Goal: Task Accomplishment & Management: Manage account settings

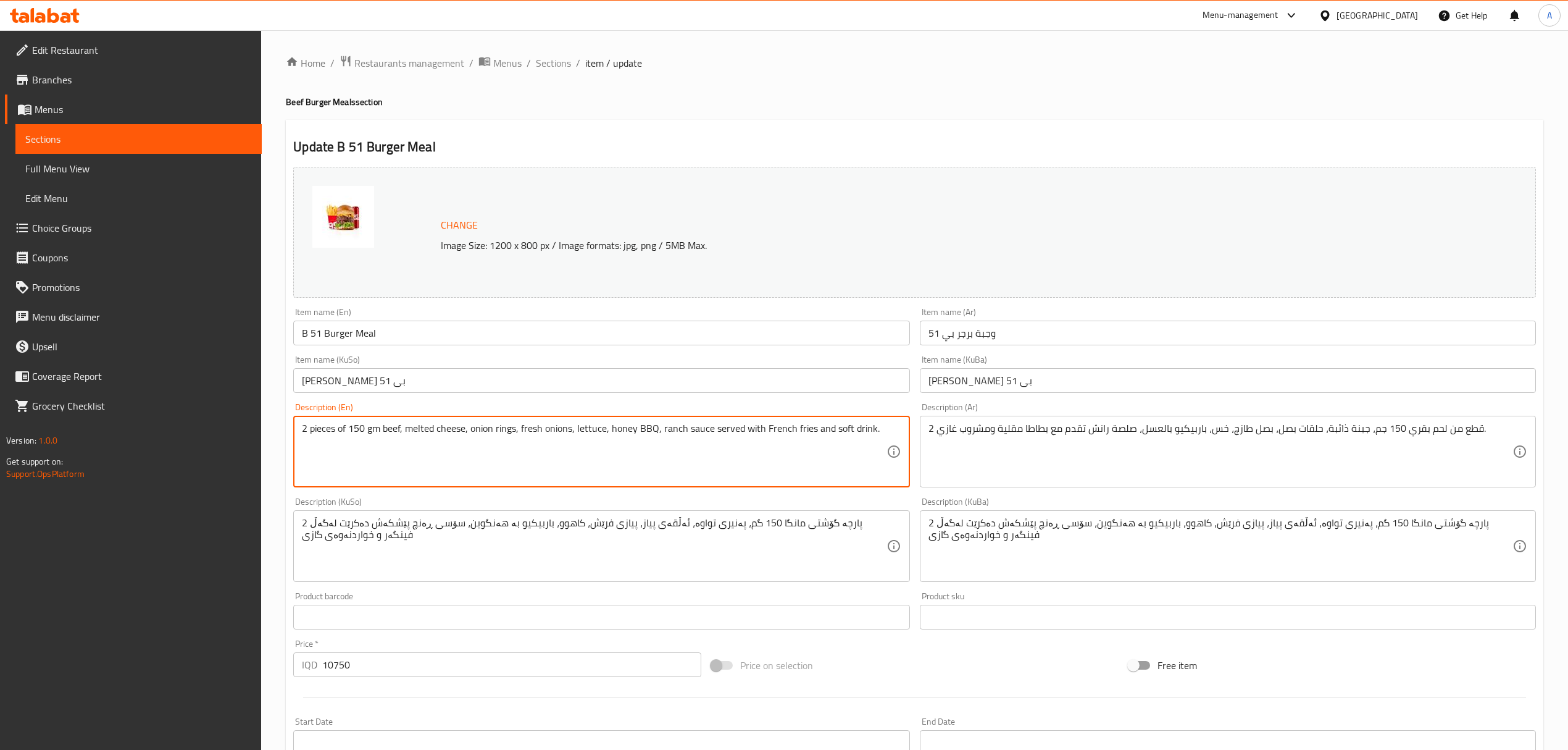
click at [344, 438] on textarea "2 pieces of 150 gm beef, melted cheese, onion rings, fresh onions, lettuce, hon…" at bounding box center [594, 452] width 584 height 59
click at [551, 57] on span "Sections" at bounding box center [554, 63] width 35 height 15
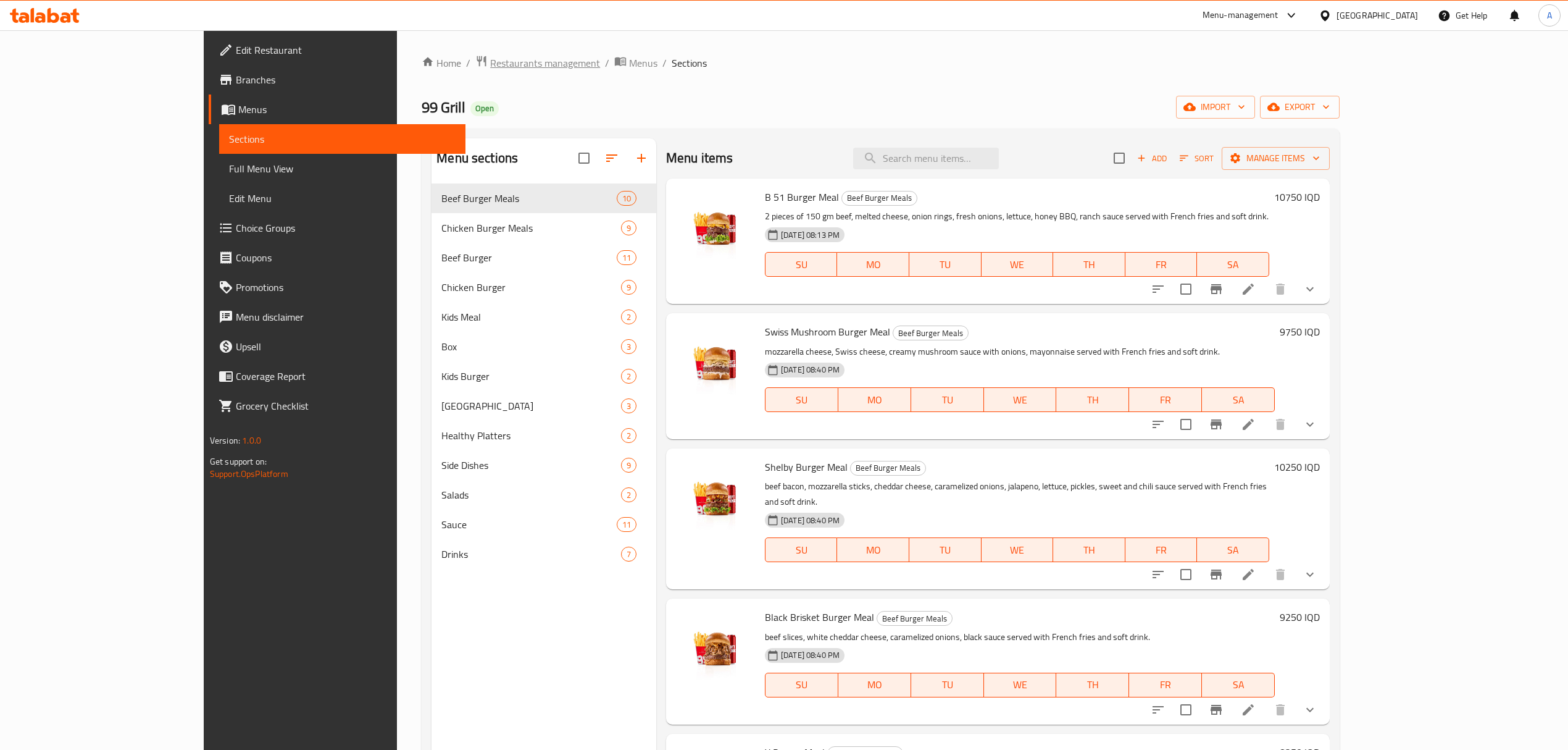
click at [490, 65] on span "Restaurants management" at bounding box center [545, 63] width 110 height 15
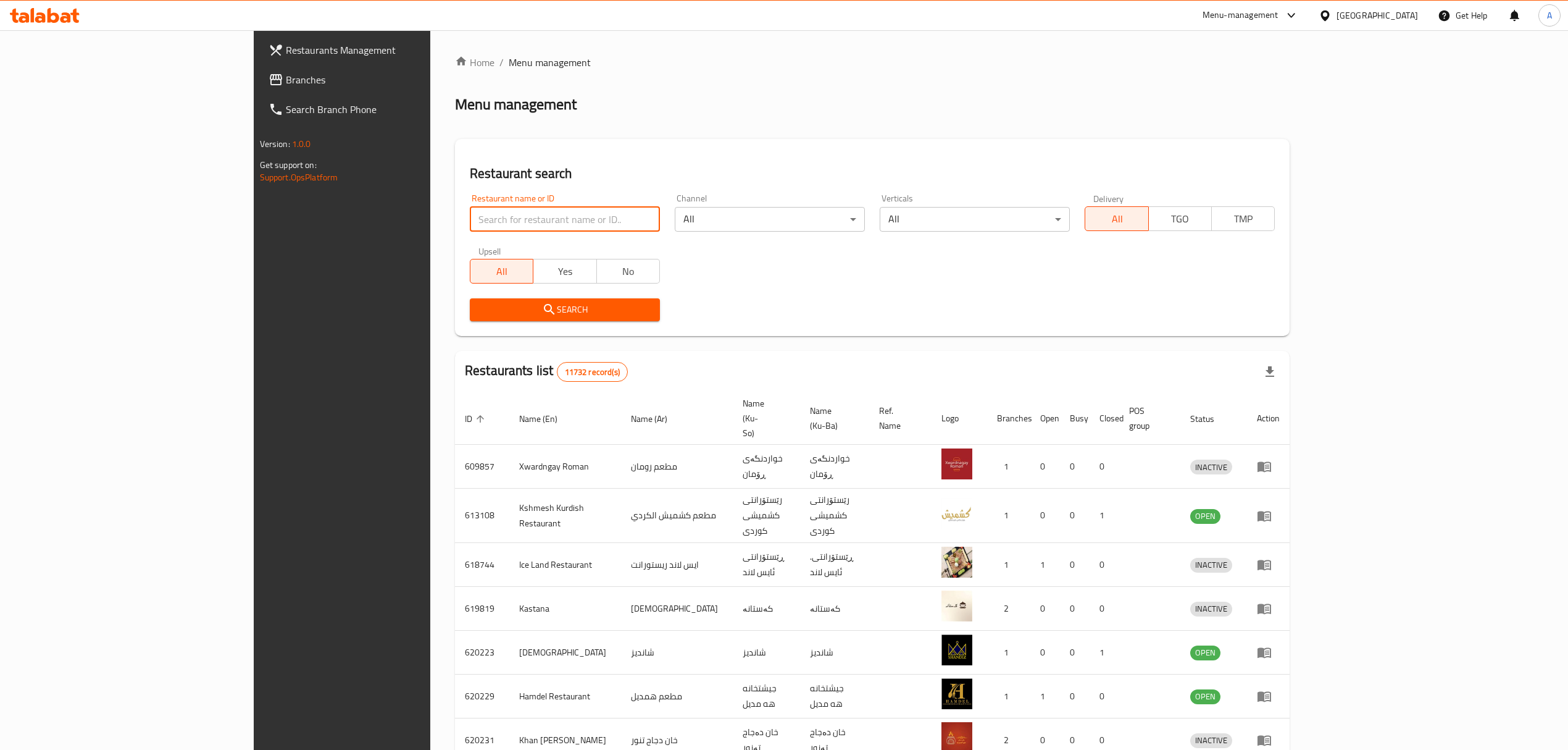
click at [470, 220] on input "search" at bounding box center [565, 219] width 190 height 25
type input "C"
type input "99 gril"
click at [542, 305] on icon "submit" at bounding box center [550, 309] width 15 height 15
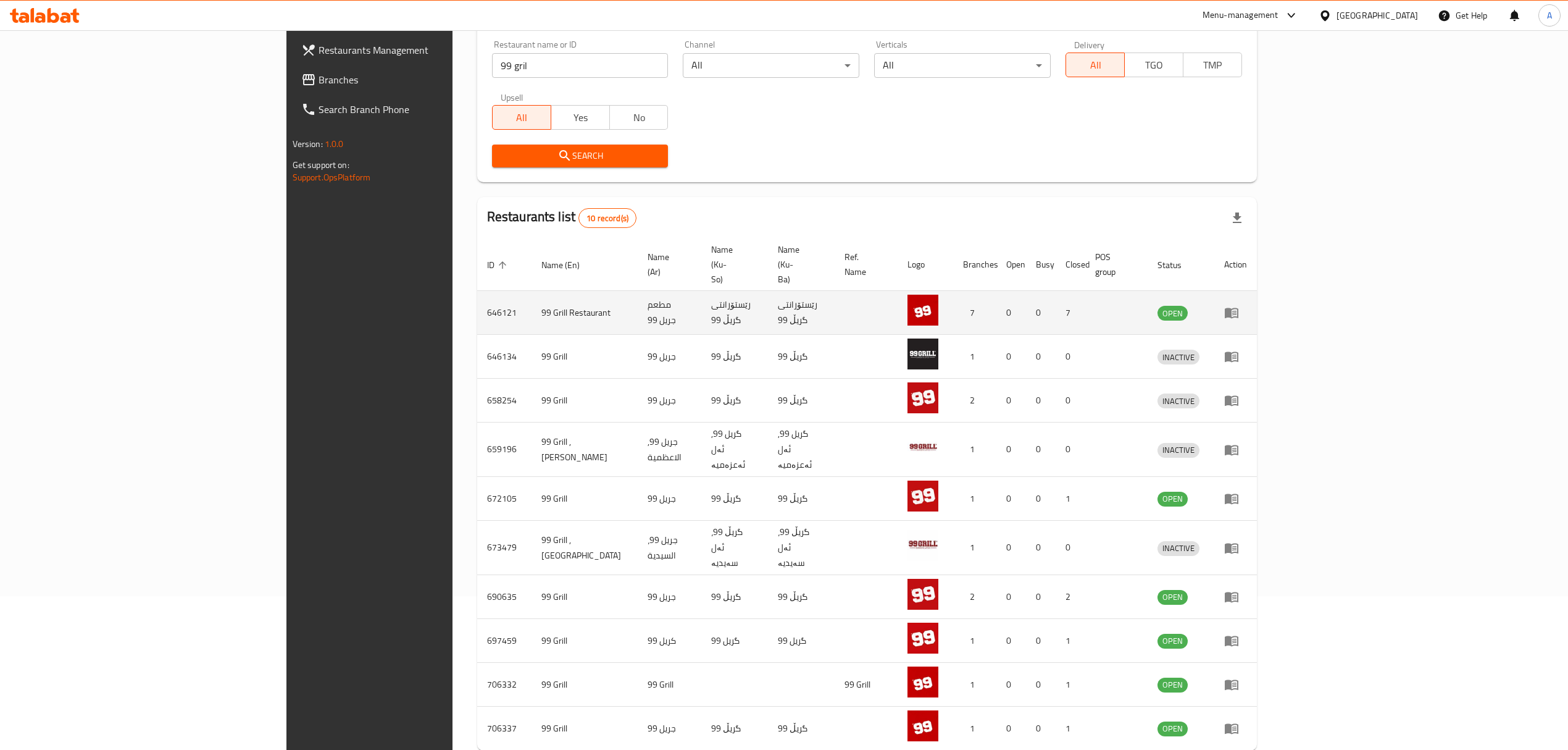
scroll to position [172, 0]
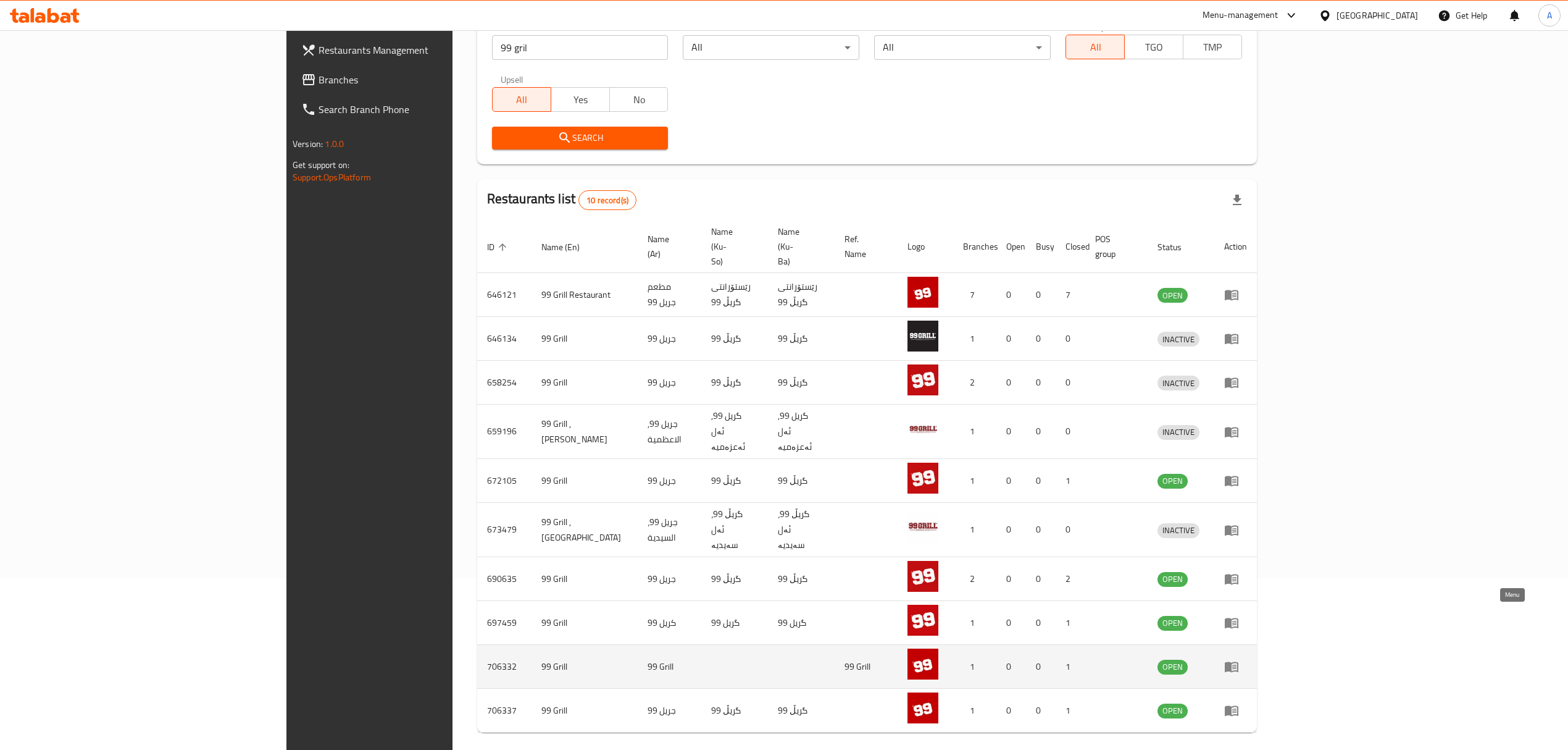
click at [1239, 659] on icon "enhanced table" at bounding box center [1232, 666] width 15 height 15
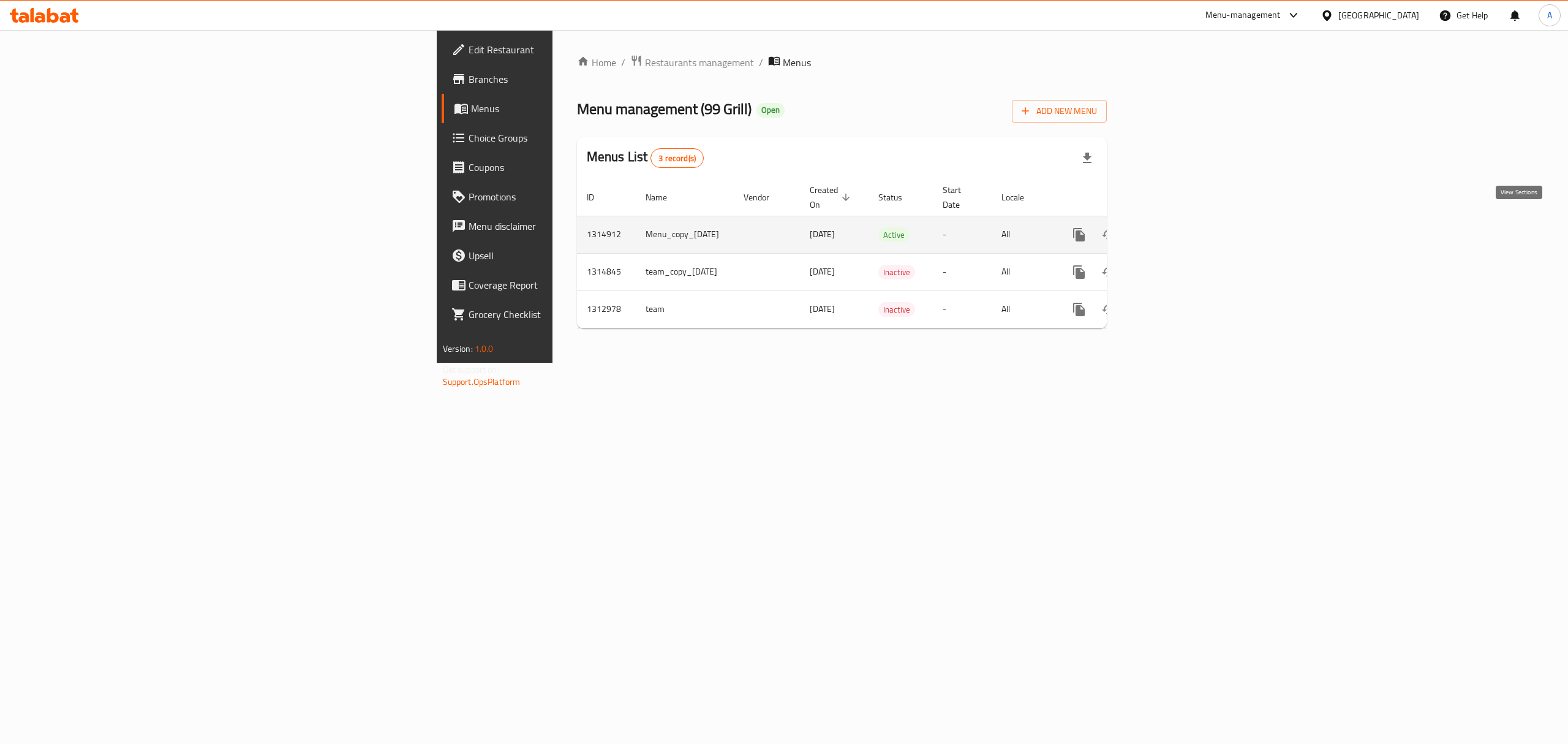
click at [1175, 228] on icon "enhanced table" at bounding box center [1168, 235] width 15 height 15
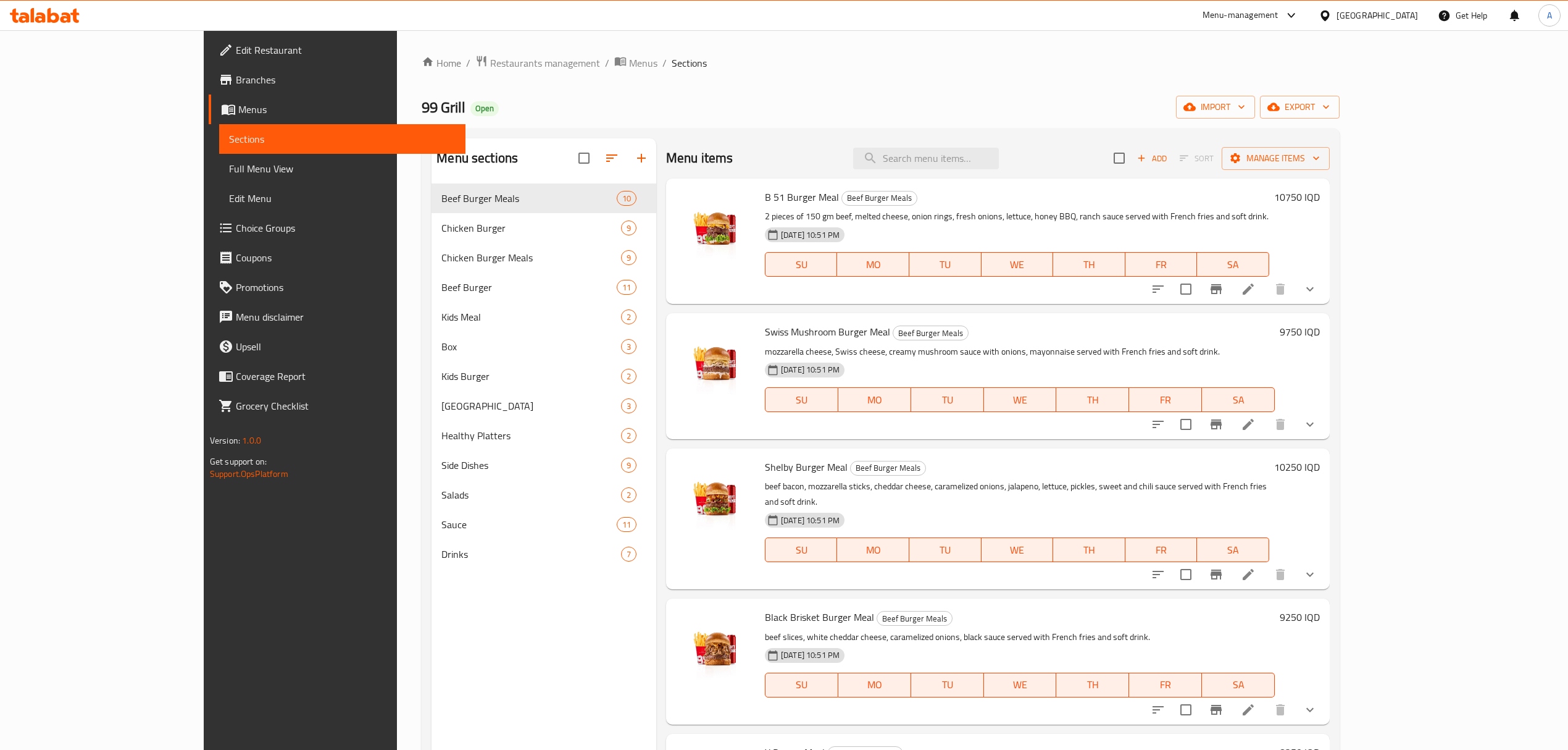
click at [1266, 298] on li at bounding box center [1248, 288] width 35 height 22
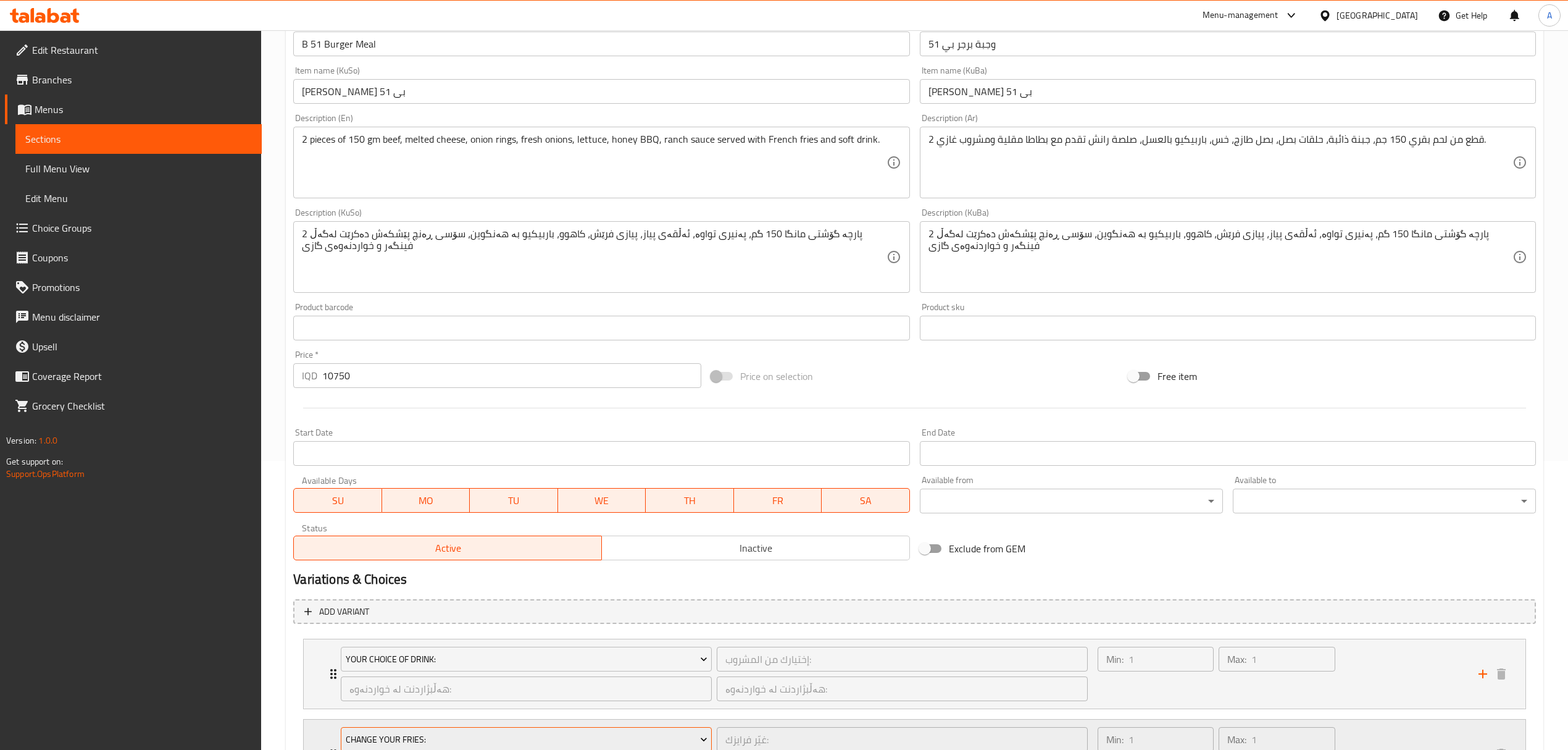
scroll to position [82, 0]
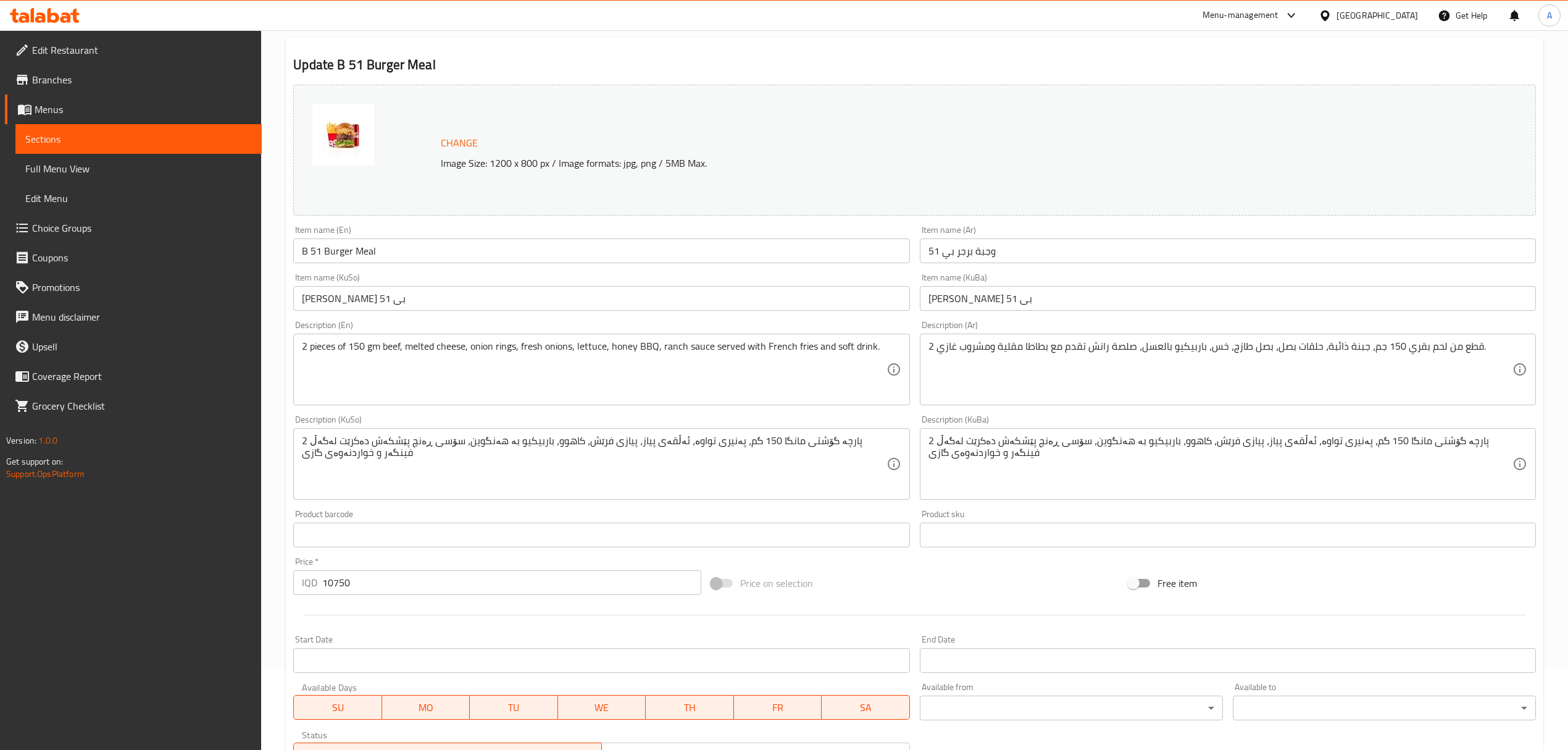
click at [669, 337] on div "2 pieces of 150 gm beef, melted cheese, onion rings, fresh onions, lettuce, hon…" at bounding box center [601, 369] width 616 height 72
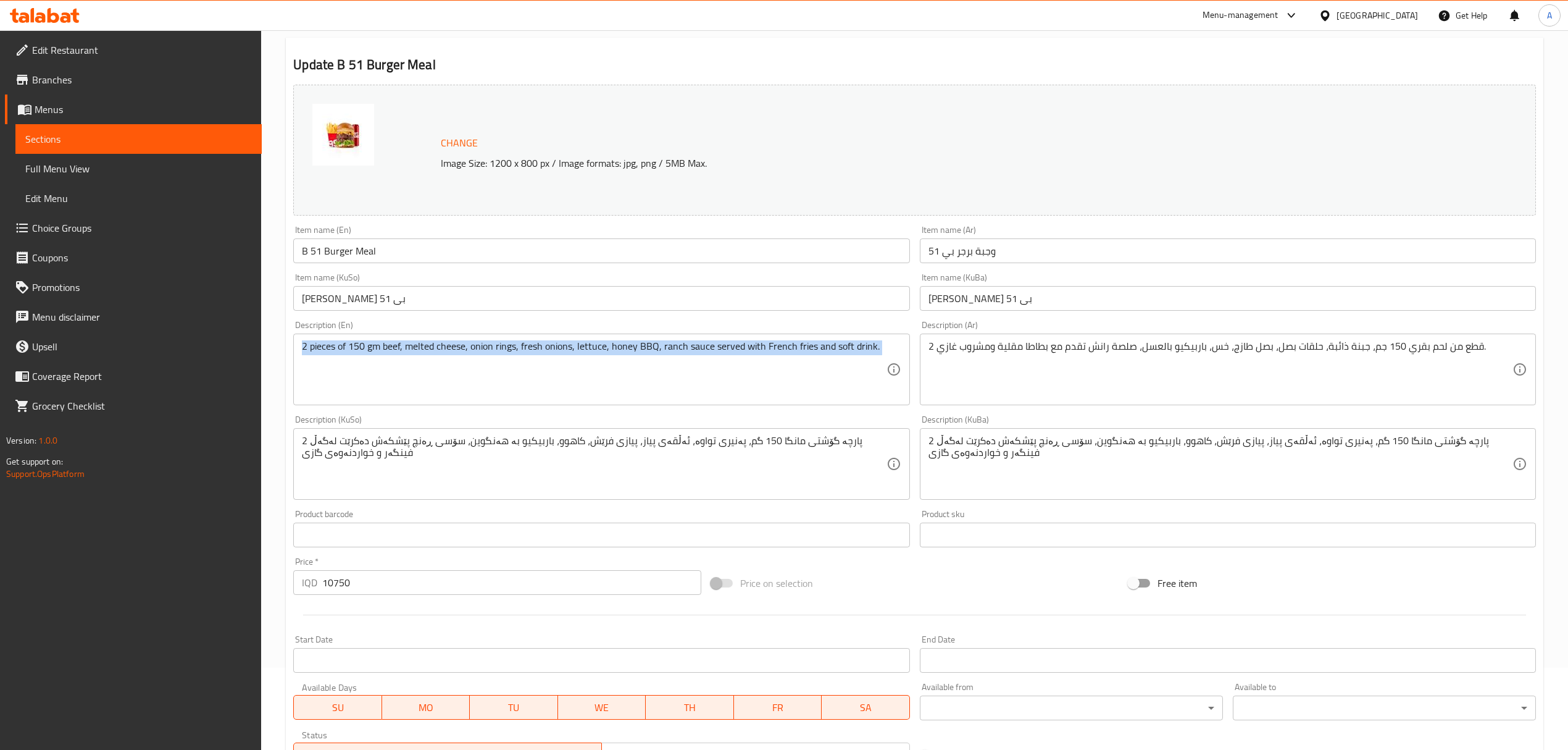
click at [669, 337] on div "2 pieces of 150 gm beef, melted cheese, onion rings, fresh onions, lettuce, hon…" at bounding box center [601, 369] width 616 height 72
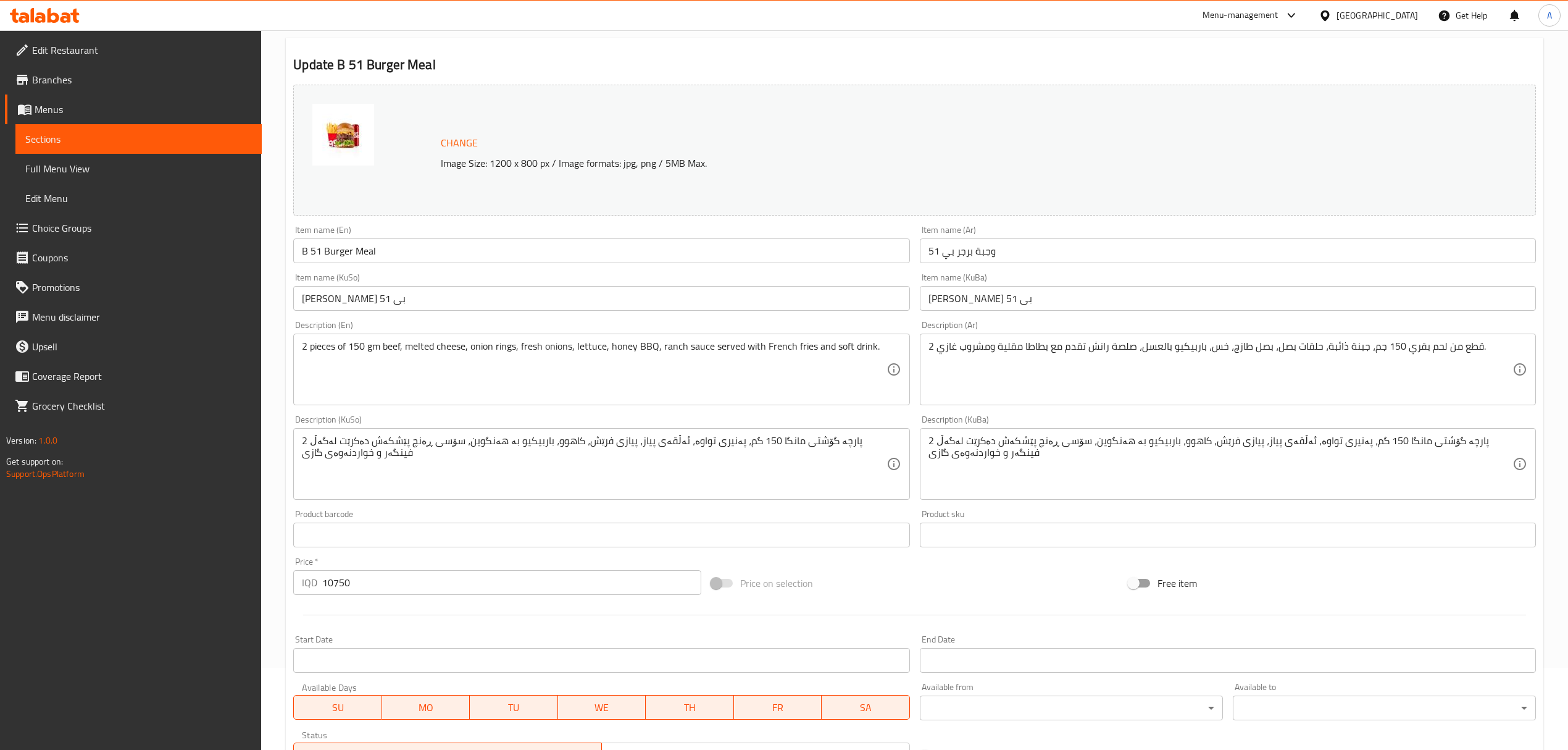
click at [403, 349] on textarea "2 pieces of 150 gm beef, melted cheese, onion rings, fresh onions, lettuce, hon…" at bounding box center [594, 370] width 584 height 59
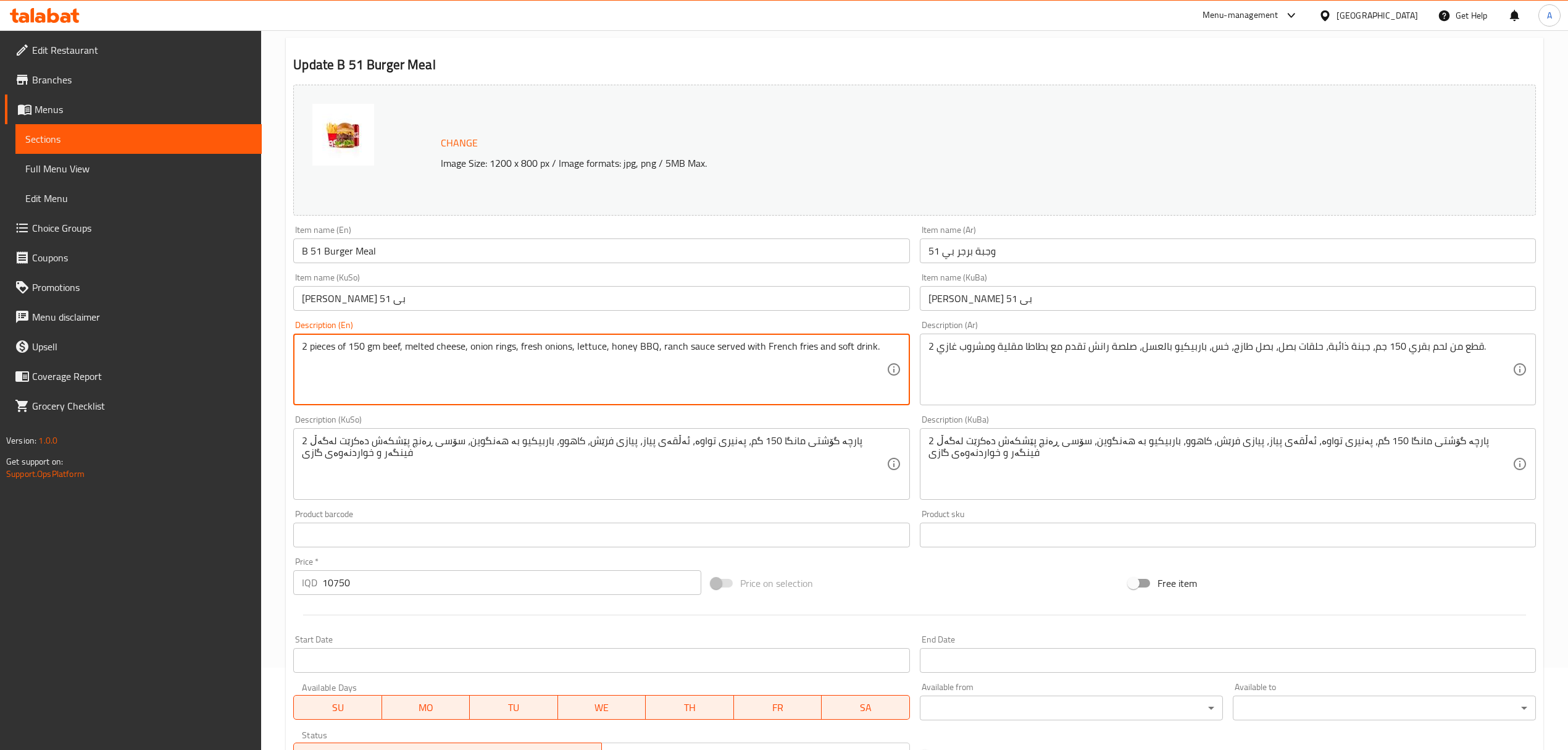
click at [403, 349] on textarea "2 pieces of 150 gm beef, melted cheese, onion rings, fresh onions, lettuce, hon…" at bounding box center [594, 370] width 584 height 59
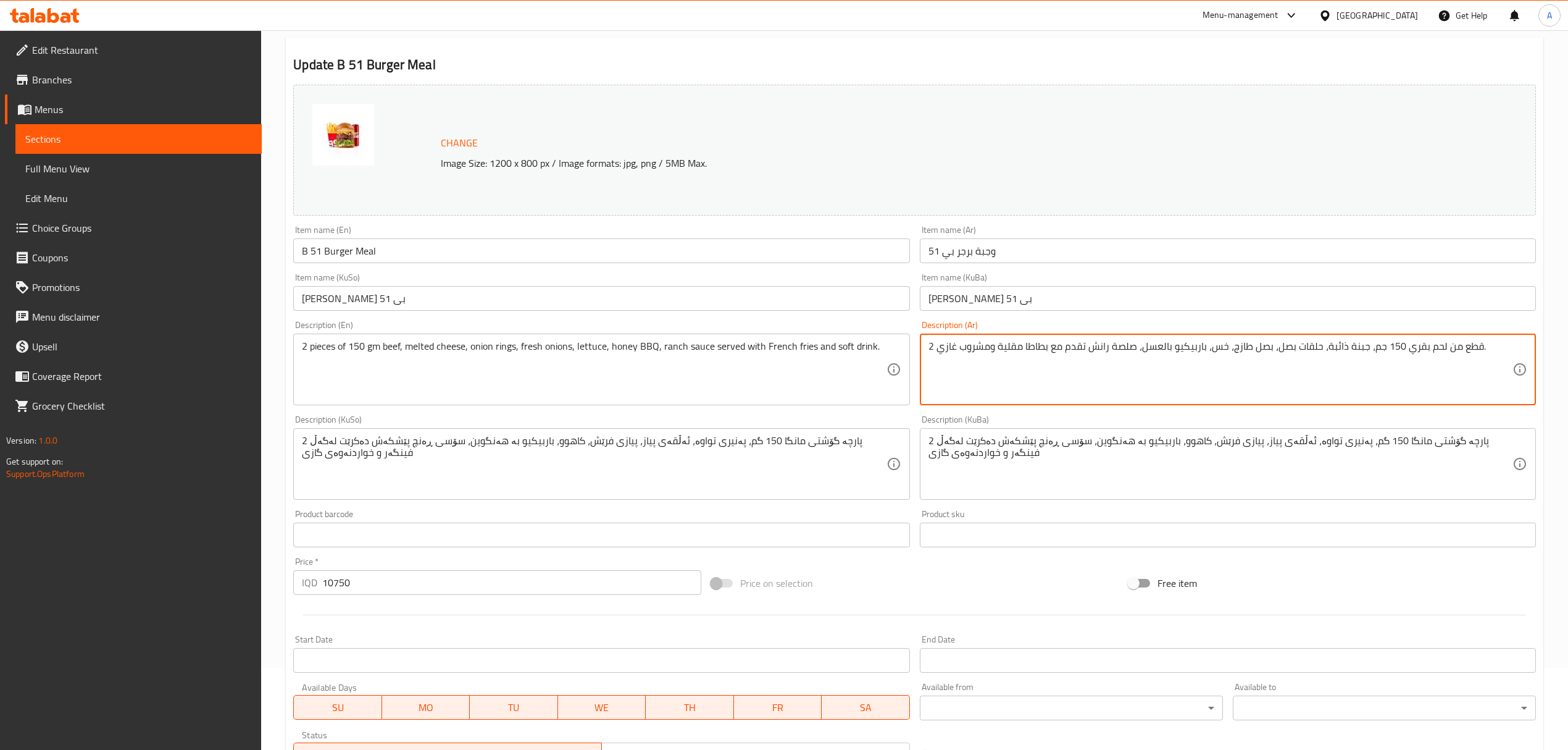
click at [1056, 340] on textarea "2 قطع من لحم بقري 150 جم، جبنة ذائبة، حلقات بصل، بصل طازج، خس، باربيكيو بالعسل،…" at bounding box center [1220, 370] width 584 height 59
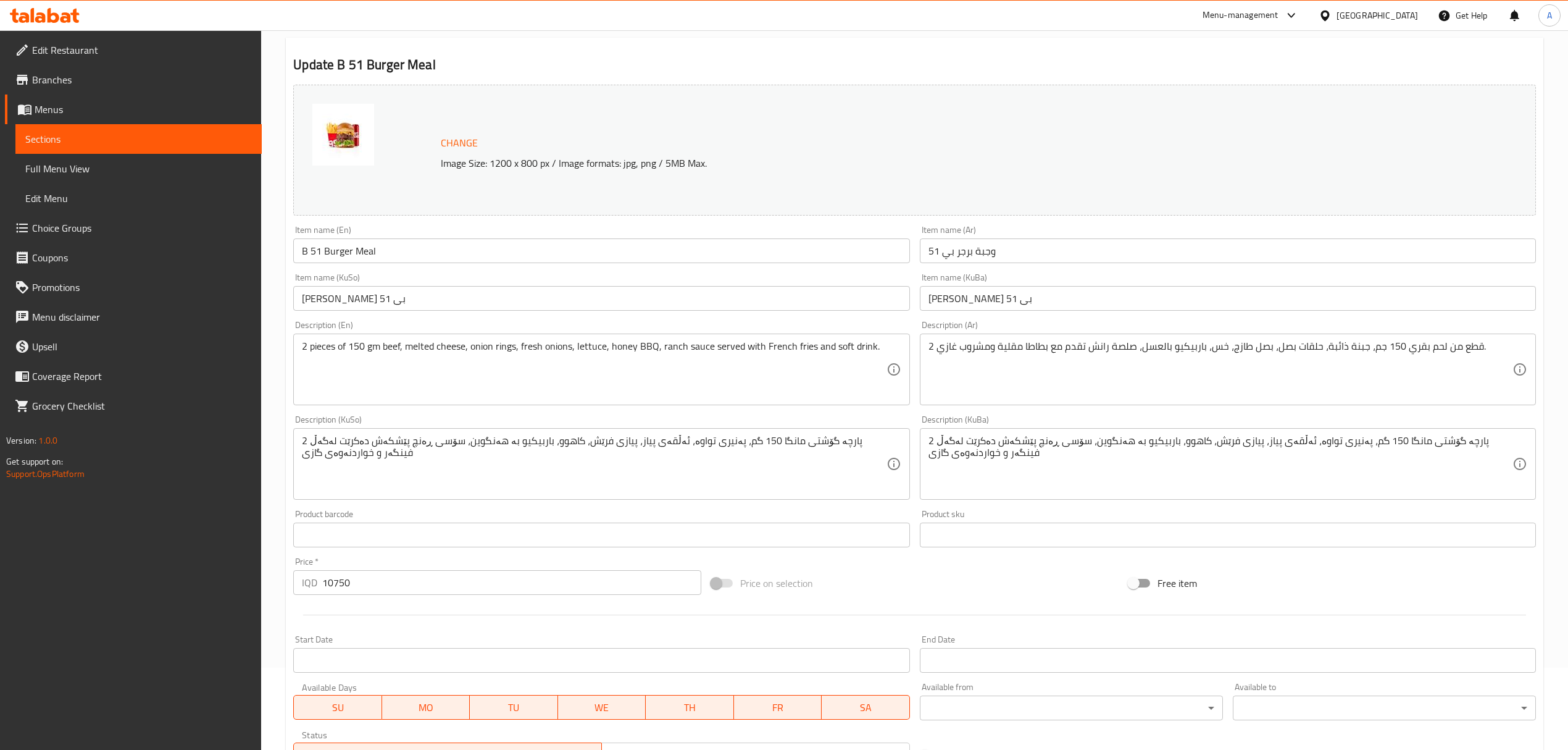
click at [1023, 431] on div "2 پارچە گۆشتی مانگا 150 گم، پەنیری تواوە، ئەڵقەی پیاز، پیازی فرێش، کاهوو، باربی…" at bounding box center [1228, 463] width 616 height 72
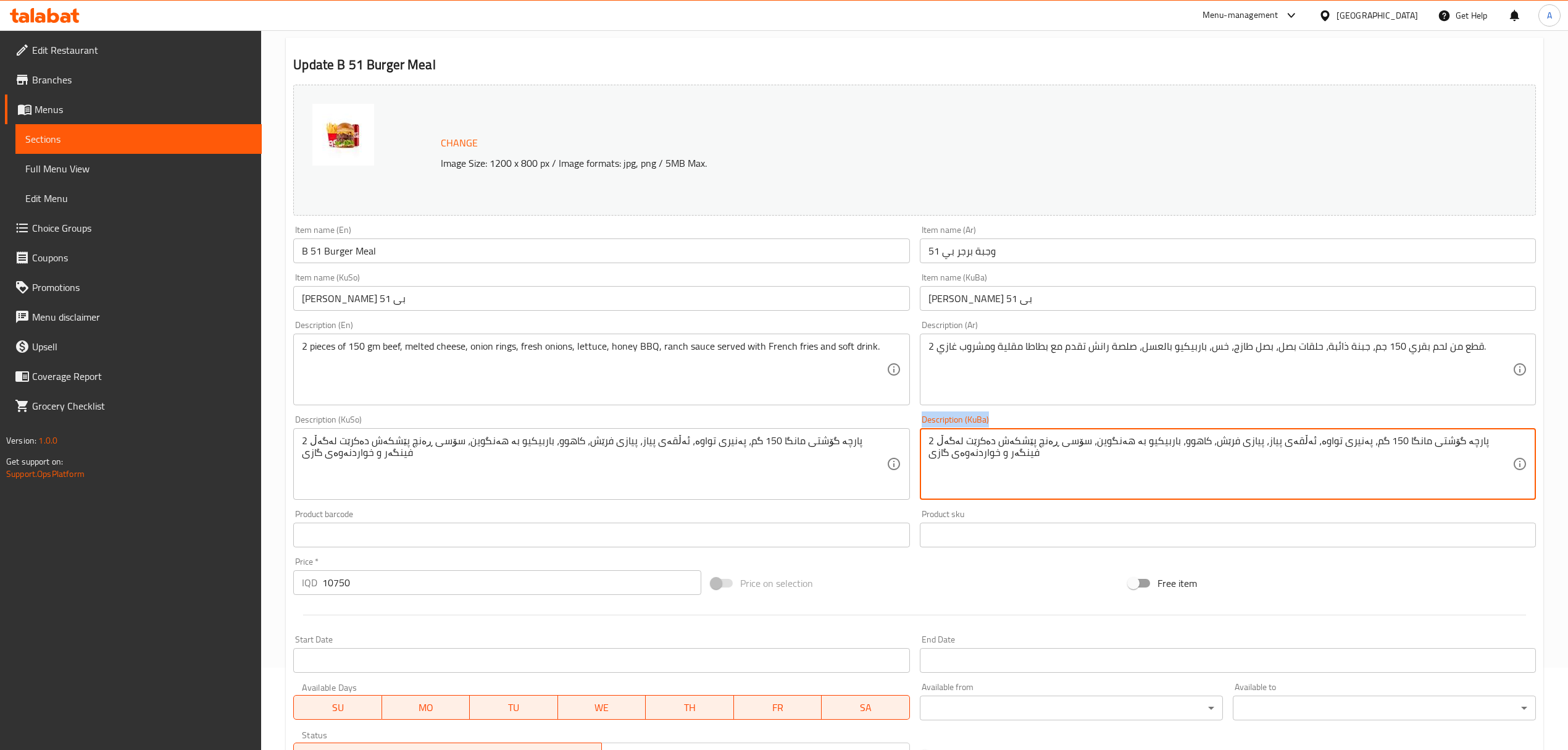
click at [1023, 431] on div "2 پارچە گۆشتی مانگا 150 گم، پەنیری تواوە، ئەڵقەی پیاز، پیازی فرێش، کاهوو، باربی…" at bounding box center [1228, 463] width 616 height 72
click at [993, 460] on textarea "2 پارچە گۆشتی مانگا 150 گم، پەنیری تواوە، ئەڵقەی پیاز، پیازی فرێش، کاهوو، باربی…" at bounding box center [1220, 464] width 584 height 59
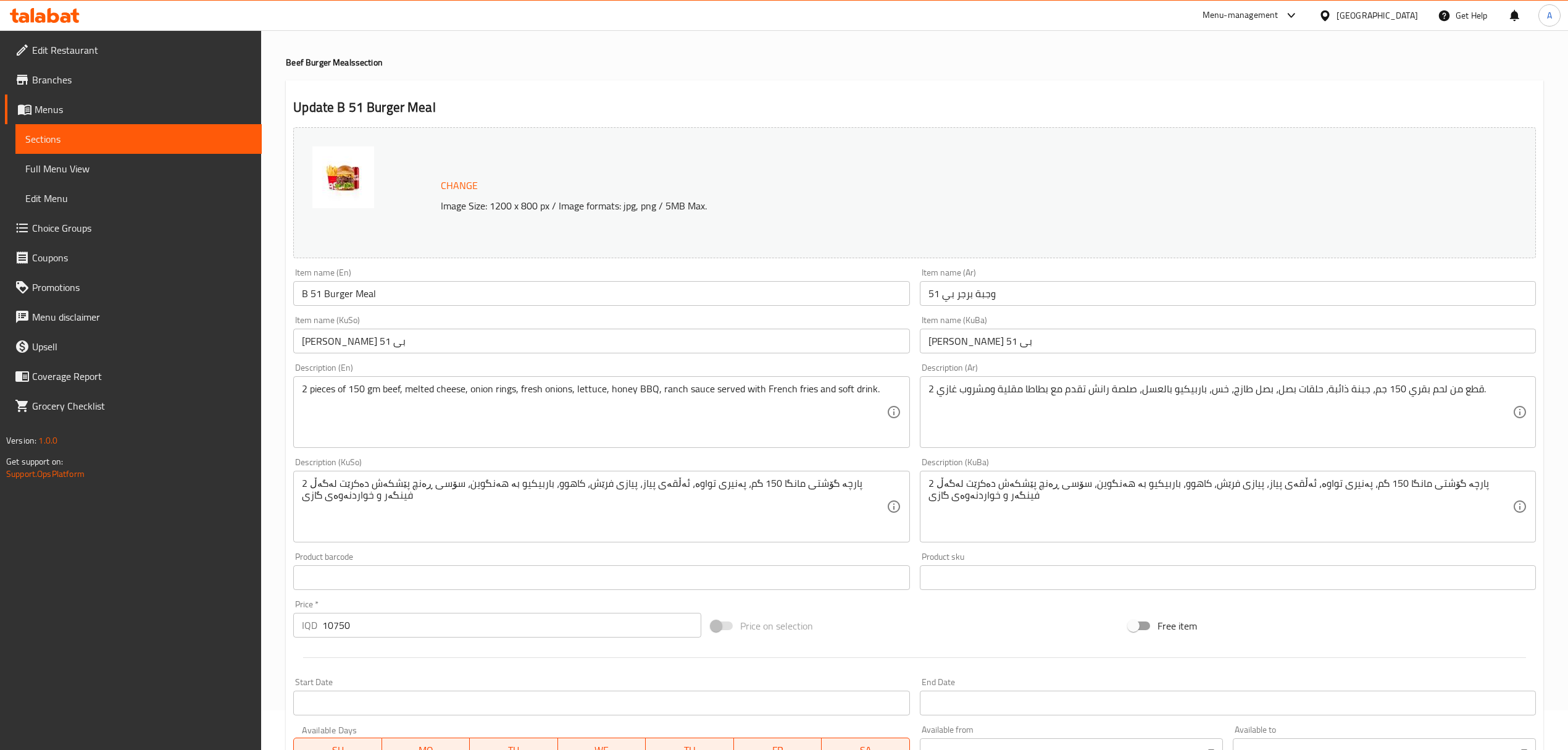
scroll to position [0, 0]
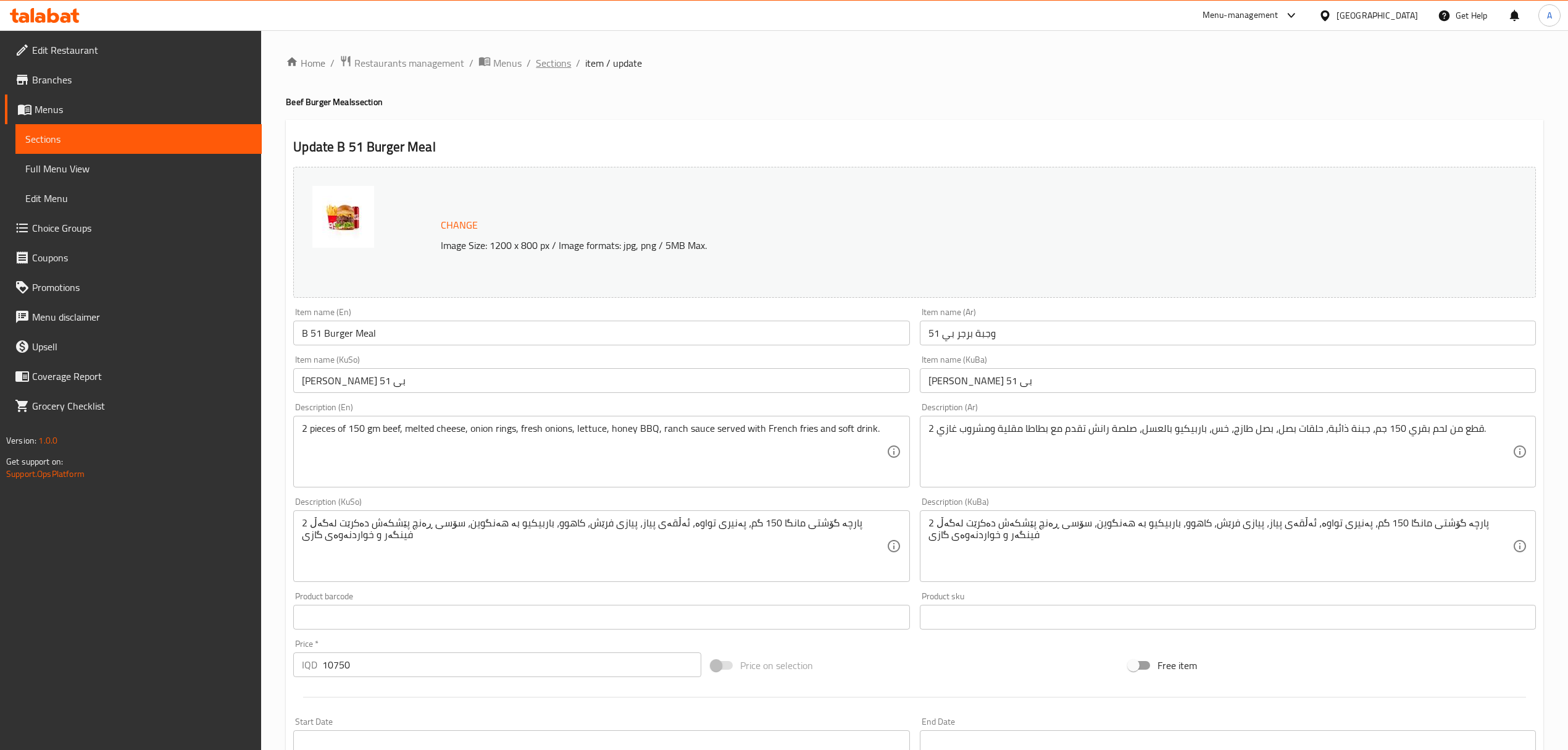
click at [564, 63] on span "Sections" at bounding box center [554, 63] width 35 height 15
